Goal: Information Seeking & Learning: Learn about a topic

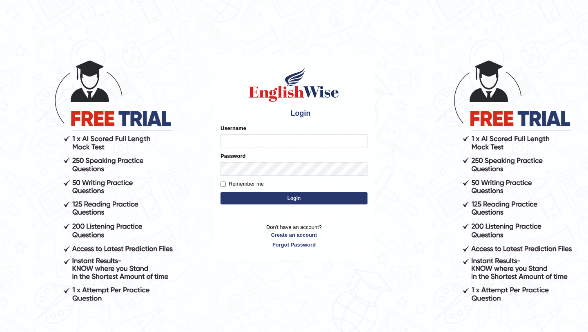
type input "manishas_mt"
click at [295, 118] on h4 "Login" at bounding box center [294, 113] width 147 height 13
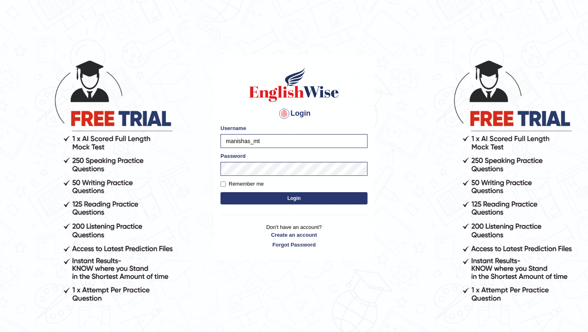
click at [289, 193] on button "Login" at bounding box center [294, 198] width 147 height 12
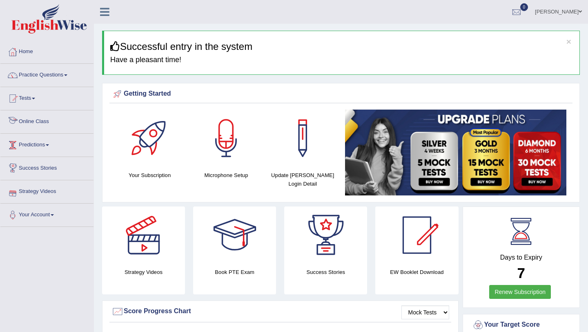
click at [46, 124] on link "Online Class" at bounding box center [46, 120] width 93 height 20
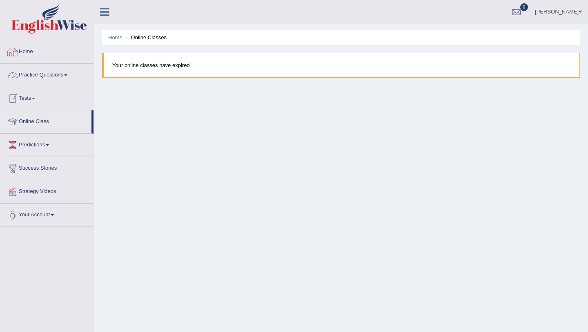
click at [35, 57] on link "Home" at bounding box center [46, 50] width 93 height 20
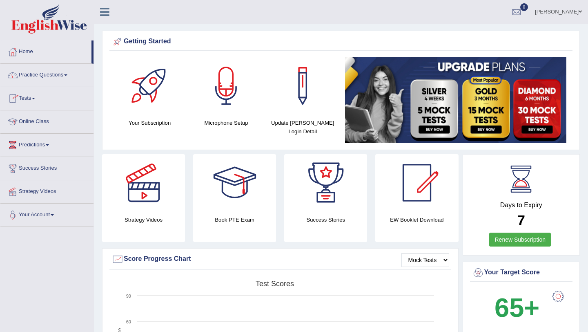
click at [40, 79] on link "Practice Questions" at bounding box center [46, 74] width 93 height 20
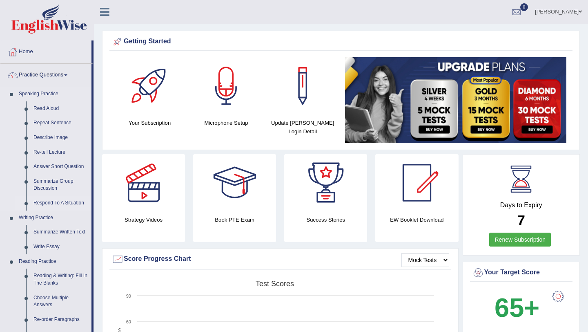
click at [46, 200] on link "Respond To A Situation" at bounding box center [61, 203] width 62 height 15
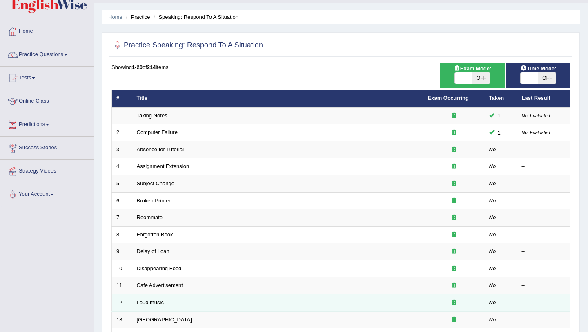
scroll to position [23, 0]
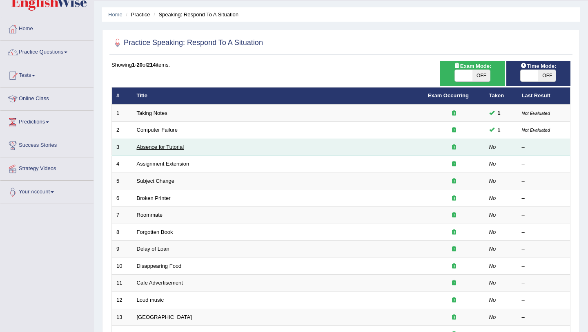
click at [157, 146] on link "Absence for Tutorial" at bounding box center [160, 147] width 47 height 6
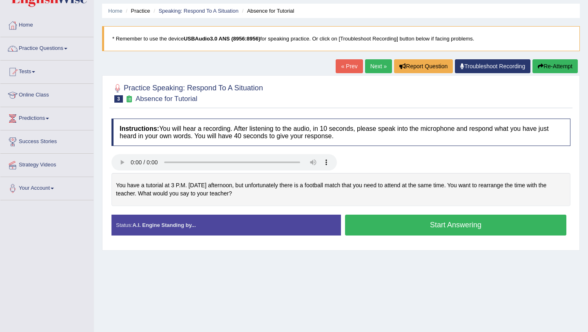
scroll to position [29, 0]
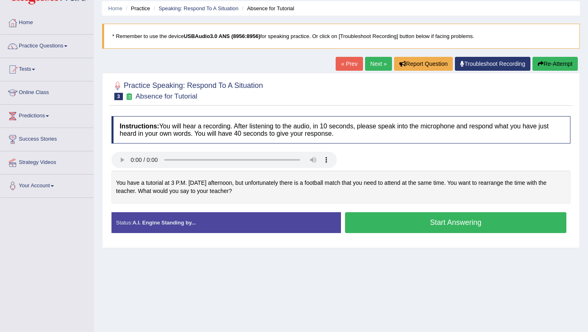
click at [189, 219] on strong "A.I. Engine Standing by..." at bounding box center [163, 222] width 63 height 6
click at [40, 45] on link "Practice Questions" at bounding box center [46, 45] width 93 height 20
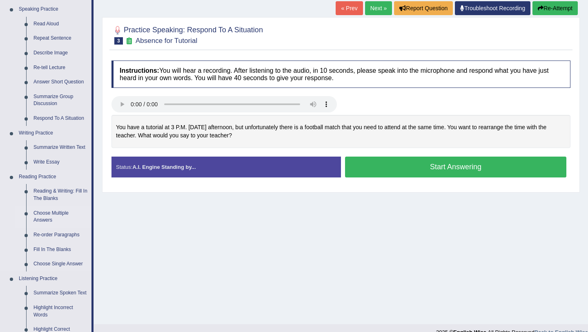
scroll to position [81, 0]
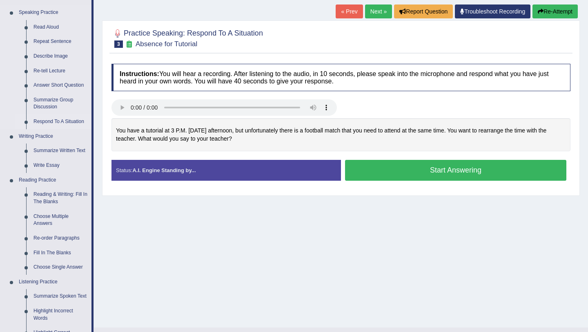
click at [52, 124] on link "Respond To A Situation" at bounding box center [61, 121] width 62 height 15
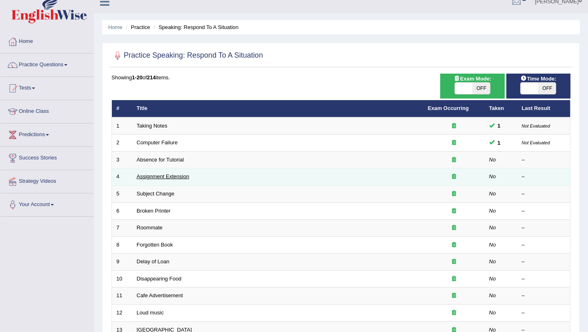
scroll to position [13, 0]
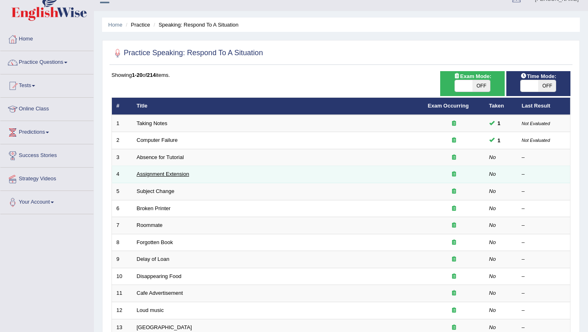
click at [167, 175] on link "Assignment Extension" at bounding box center [163, 174] width 53 height 6
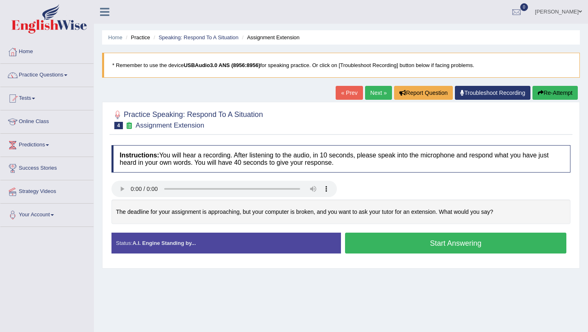
click at [452, 246] on button "Start Answering" at bounding box center [455, 242] width 221 height 21
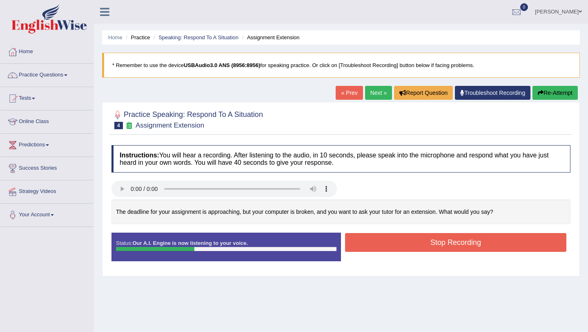
click at [452, 246] on button "Stop Recording" at bounding box center [455, 242] width 221 height 19
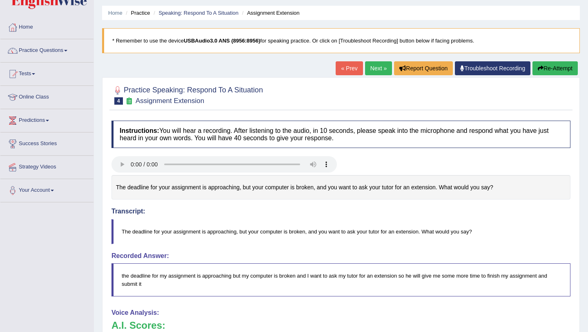
scroll to position [34, 0]
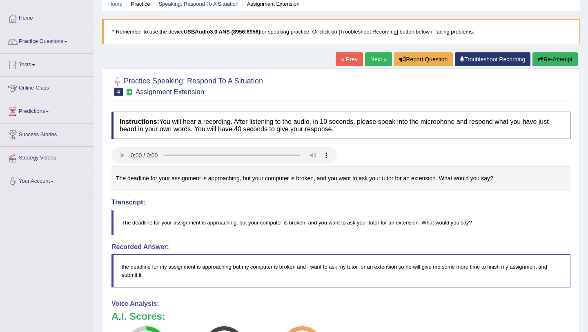
click at [541, 58] on button "Re-Attempt" at bounding box center [555, 59] width 45 height 14
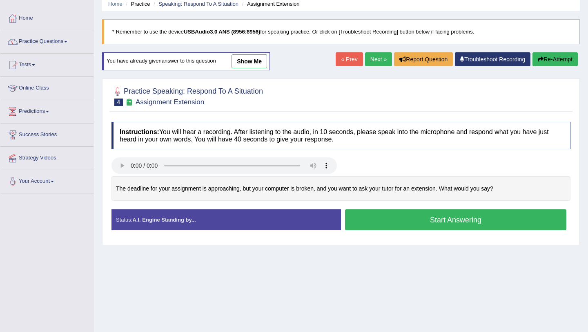
click at [449, 214] on button "Start Answering" at bounding box center [455, 219] width 221 height 21
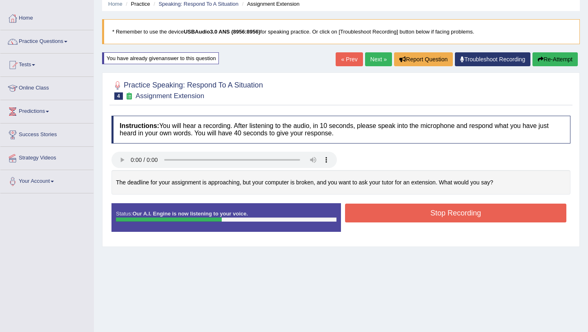
click at [449, 214] on button "Stop Recording" at bounding box center [455, 212] width 221 height 19
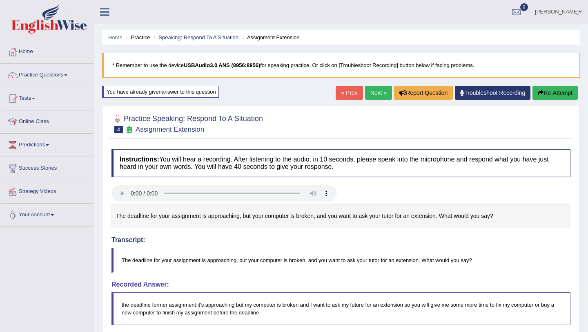
click at [554, 81] on div "Home Practice Speaking: Respond To A Situation Assignment Extension * Remember …" at bounding box center [341, 274] width 494 height 549
click at [552, 89] on button "Re-Attempt" at bounding box center [555, 93] width 45 height 14
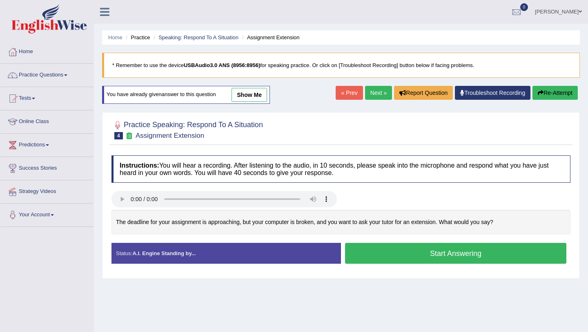
click at [463, 258] on button "Start Answering" at bounding box center [455, 253] width 221 height 21
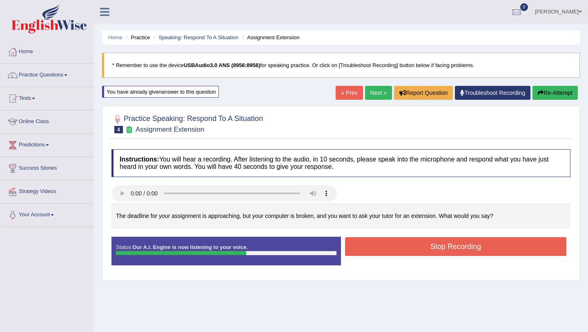
click at [442, 246] on button "Stop Recording" at bounding box center [455, 246] width 221 height 19
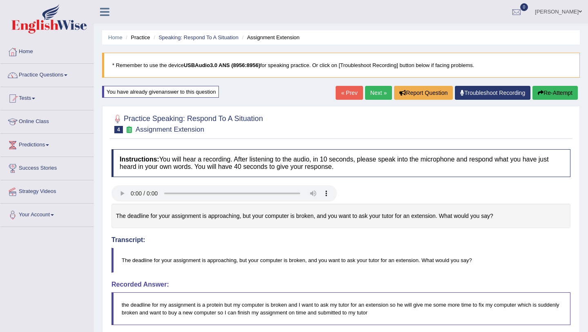
click at [374, 97] on link "Next »" at bounding box center [378, 93] width 27 height 14
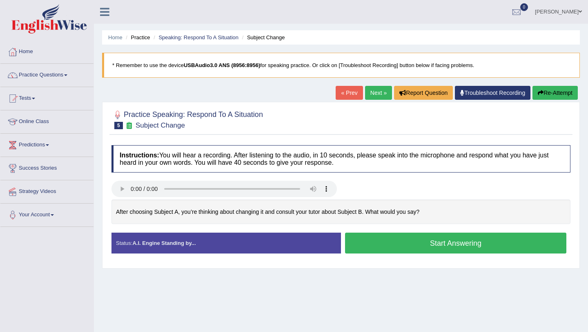
click at [438, 242] on button "Start Answering" at bounding box center [455, 242] width 221 height 21
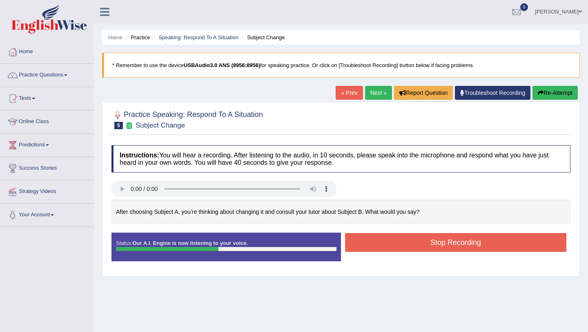
click at [438, 242] on button "Stop Recording" at bounding box center [455, 242] width 221 height 19
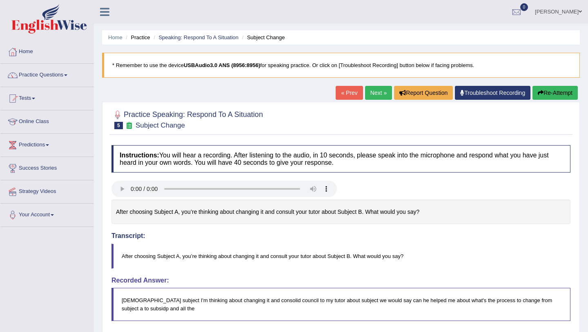
click at [556, 93] on button "Re-Attempt" at bounding box center [555, 93] width 45 height 14
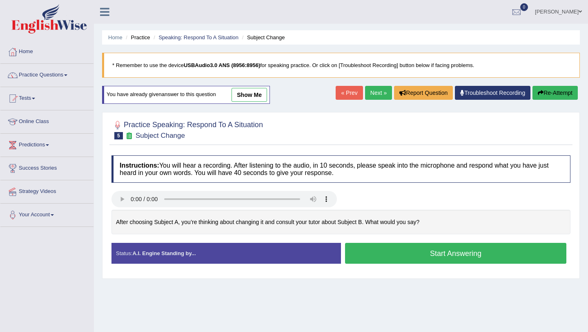
click at [373, 92] on link "Next »" at bounding box center [378, 93] width 27 height 14
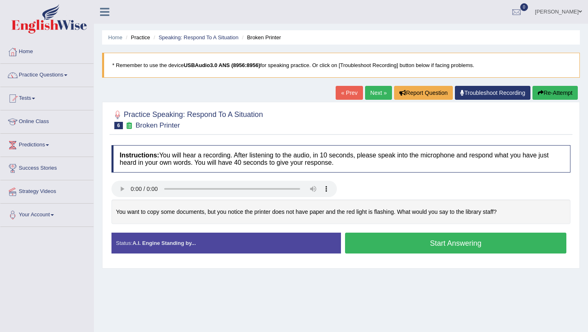
click at [331, 98] on body "Toggle navigation Home Practice Questions Speaking Practice Read Aloud Repeat S…" at bounding box center [294, 166] width 588 height 332
click at [343, 96] on link "« Prev" at bounding box center [349, 93] width 27 height 14
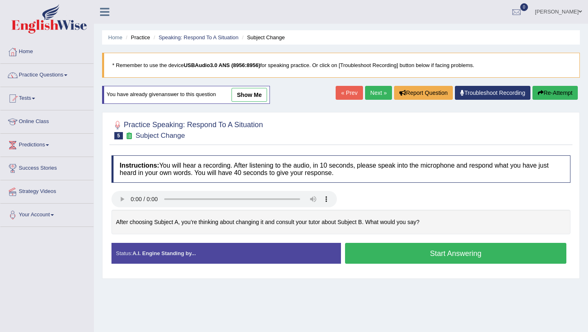
click at [430, 251] on button "Start Answering" at bounding box center [455, 253] width 221 height 21
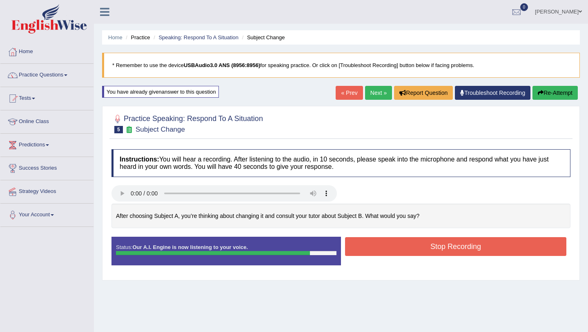
click at [430, 252] on button "Stop Recording" at bounding box center [455, 246] width 221 height 19
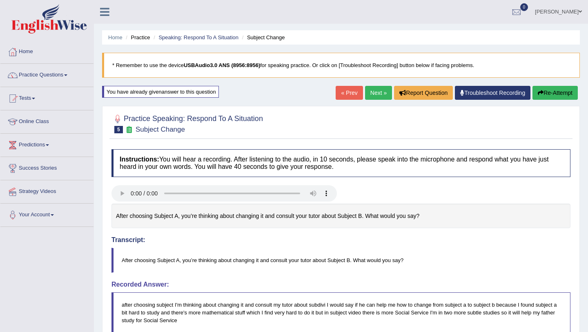
click at [369, 94] on link "Next »" at bounding box center [378, 93] width 27 height 14
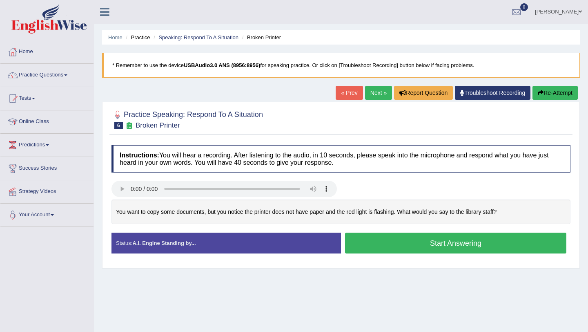
click at [464, 249] on button "Start Answering" at bounding box center [455, 242] width 221 height 21
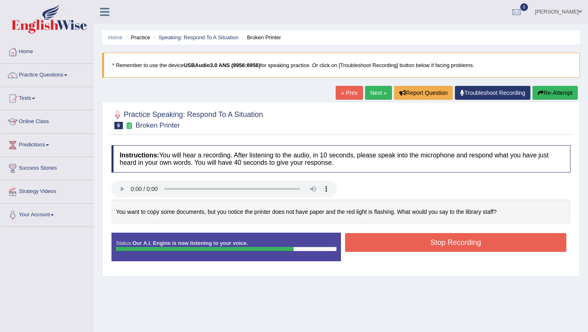
click at [464, 248] on button "Stop Recording" at bounding box center [455, 242] width 221 height 19
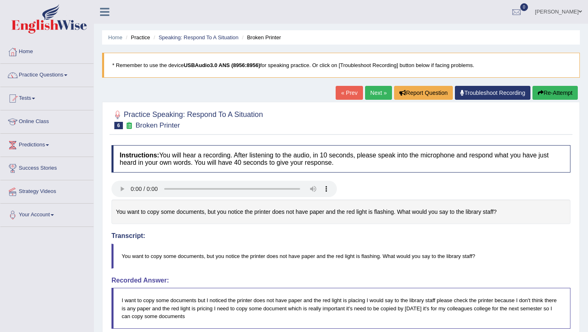
click at [373, 95] on link "Next »" at bounding box center [378, 93] width 27 height 14
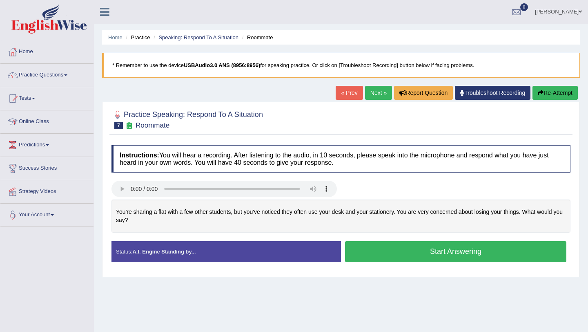
click at [433, 250] on button "Start Answering" at bounding box center [455, 251] width 221 height 21
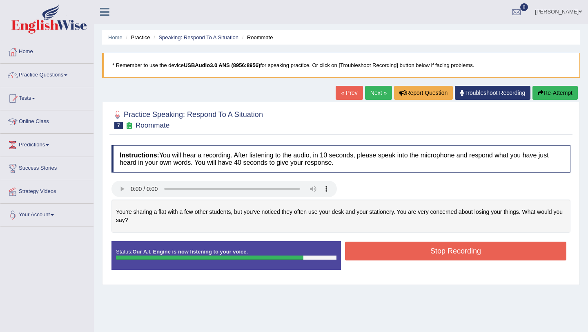
click at [433, 250] on button "Stop Recording" at bounding box center [455, 250] width 221 height 19
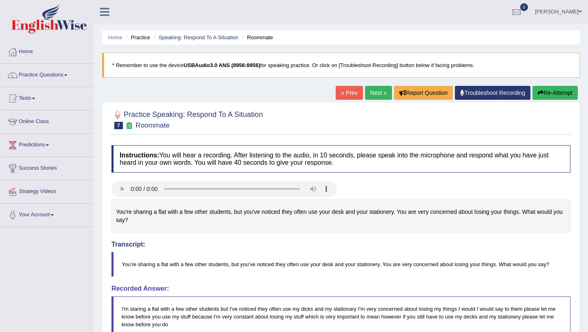
click at [372, 87] on link "Next »" at bounding box center [378, 93] width 27 height 14
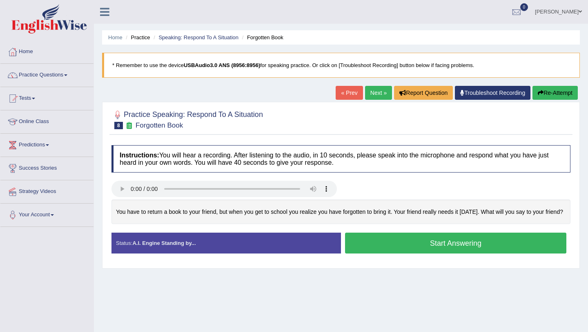
click at [426, 244] on button "Start Answering" at bounding box center [455, 242] width 221 height 21
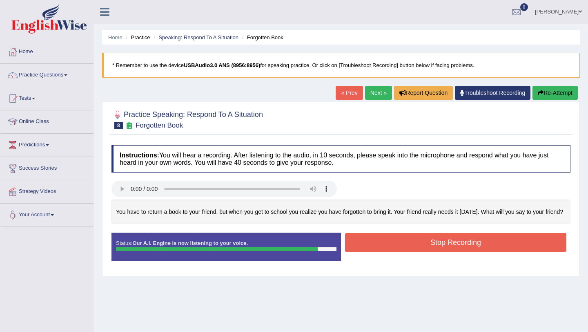
click at [426, 244] on button "Stop Recording" at bounding box center [455, 242] width 221 height 19
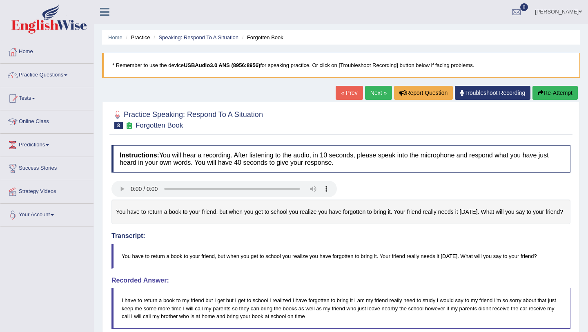
click at [372, 96] on link "Next »" at bounding box center [378, 93] width 27 height 14
